Goal: Information Seeking & Learning: Learn about a topic

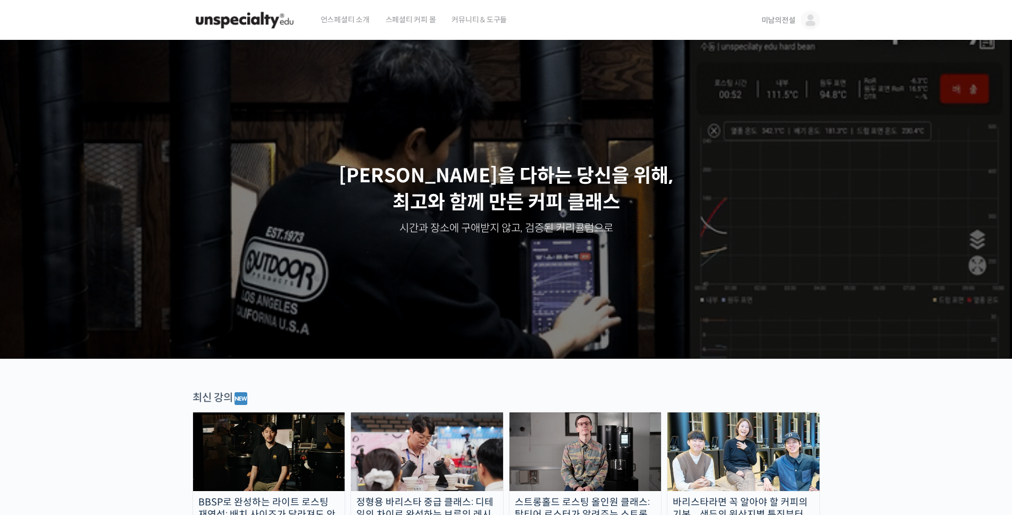
click at [776, 19] on span "미남의전설" at bounding box center [778, 20] width 34 height 10
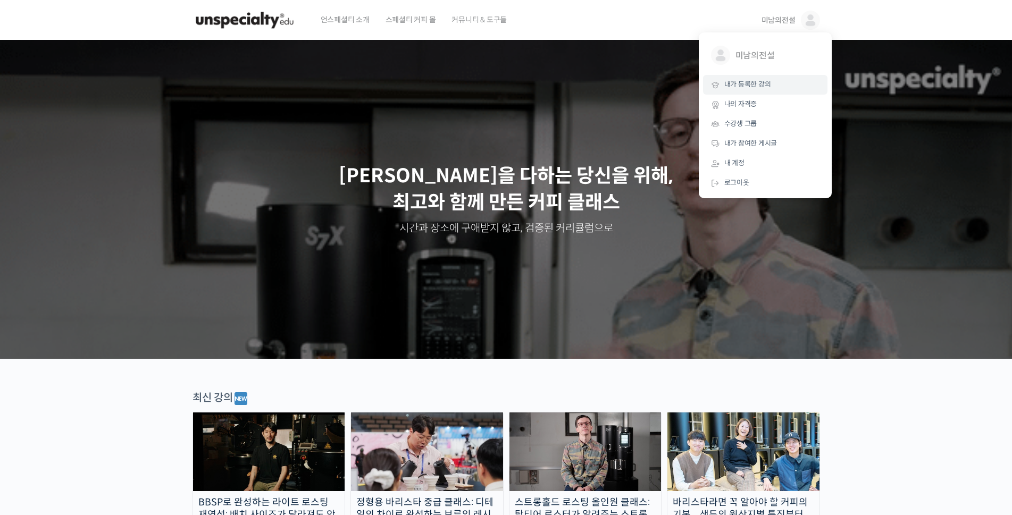
click at [744, 87] on span "내가 등록한 강의" at bounding box center [747, 84] width 47 height 9
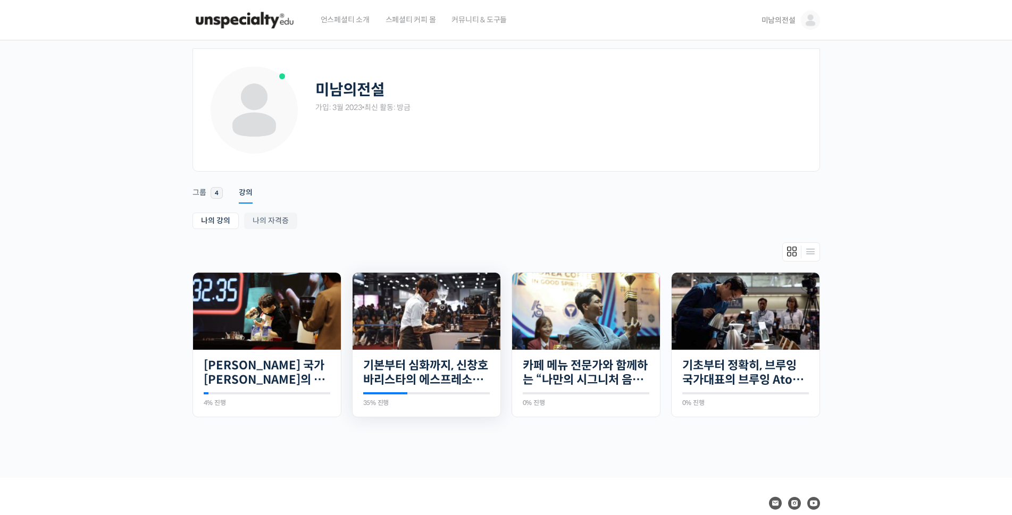
click at [444, 326] on img at bounding box center [426, 311] width 148 height 77
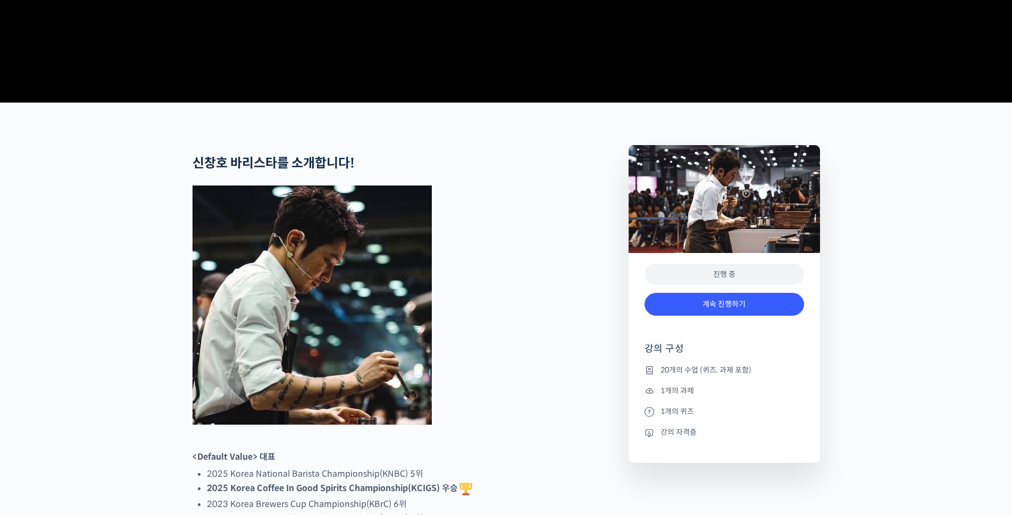
scroll to position [386, 0]
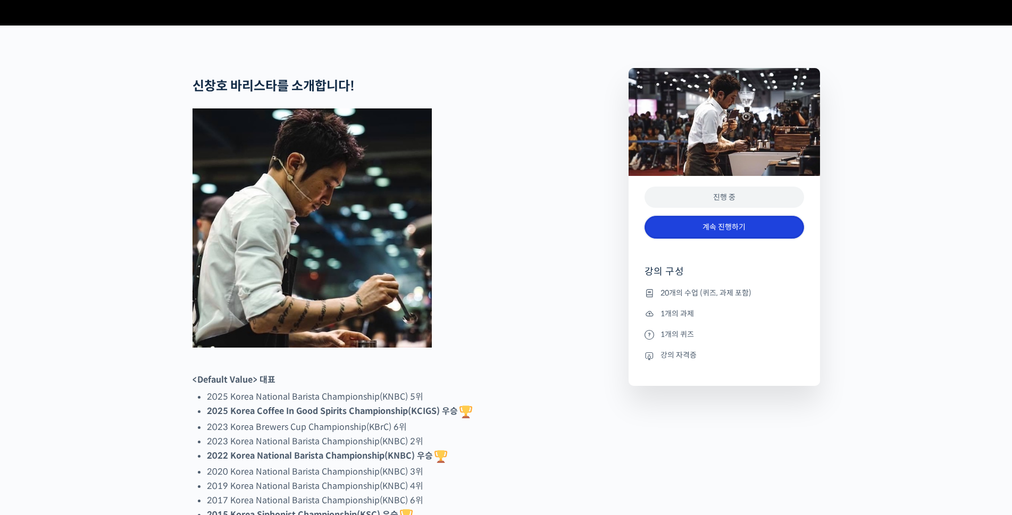
click at [747, 239] on link "계속 진행하기" at bounding box center [723, 227] width 159 height 23
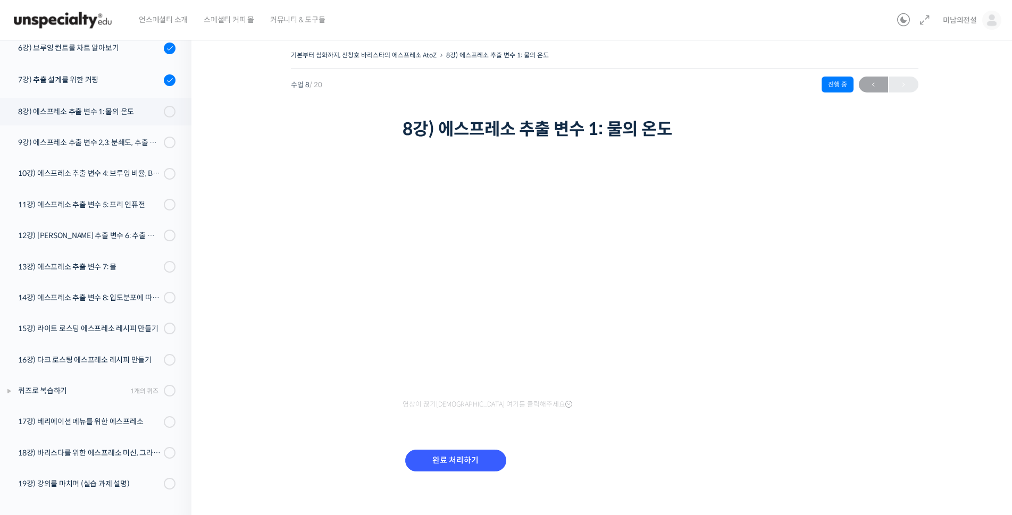
click at [245, 237] on div "기본부터 심화까지, 신창호 바리스타의 에스프레소 AtoZ 8강) 에스프레소 추출 변수 1: 물의 온도 진행 중 수업 8 / 20 진행 중 ← …" at bounding box center [604, 274] width 719 height 452
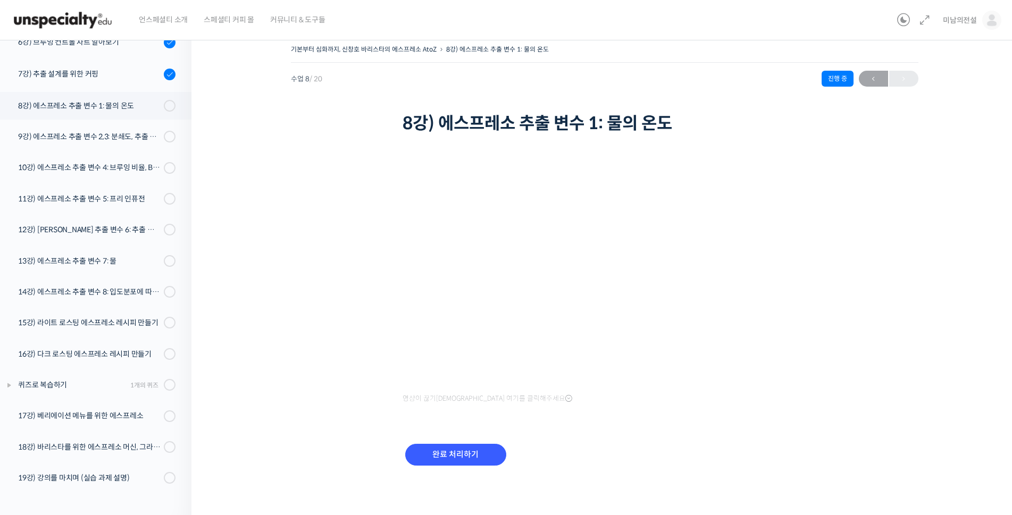
scroll to position [6, 0]
